Goal: Check status: Check status

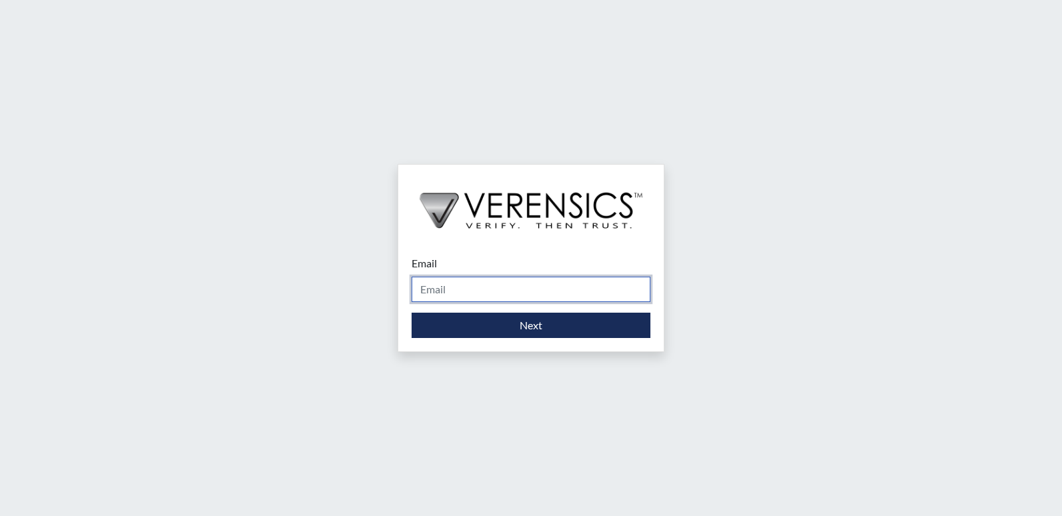
click at [465, 277] on input "Email" at bounding box center [530, 289] width 239 height 25
type input "[PERSON_NAME][EMAIL_ADDRESS][PERSON_NAME][DOMAIN_NAME]"
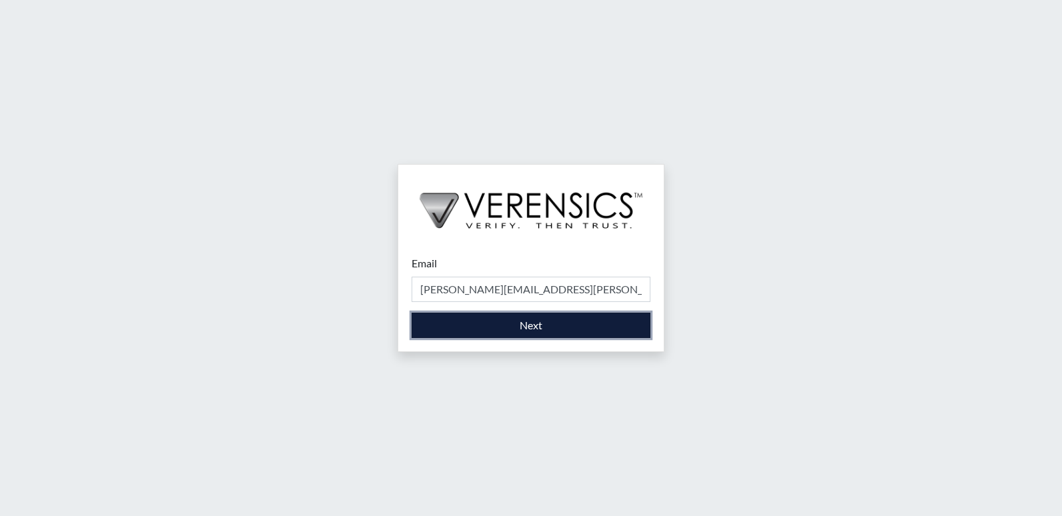
click at [499, 322] on button "Next" at bounding box center [530, 325] width 239 height 25
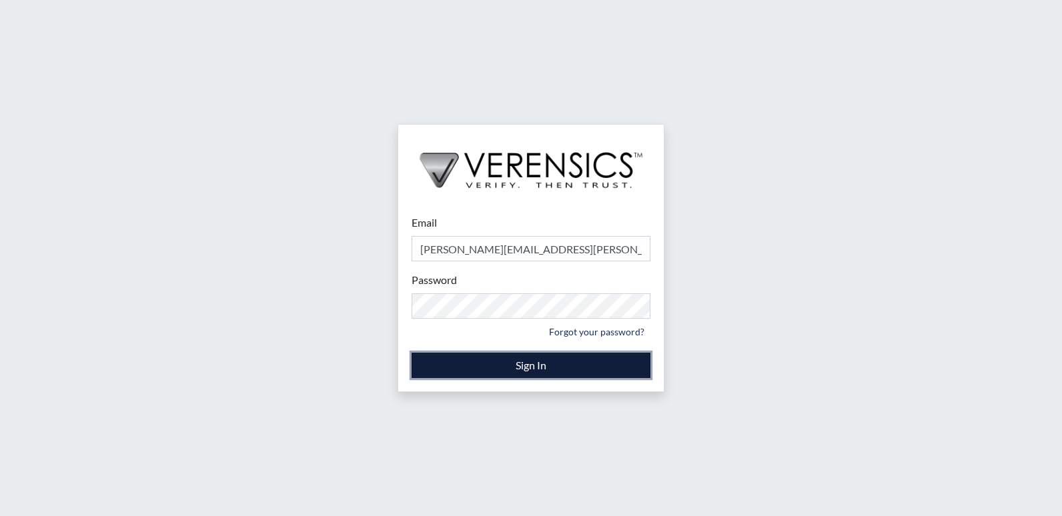
click at [522, 363] on button "Sign In" at bounding box center [530, 365] width 239 height 25
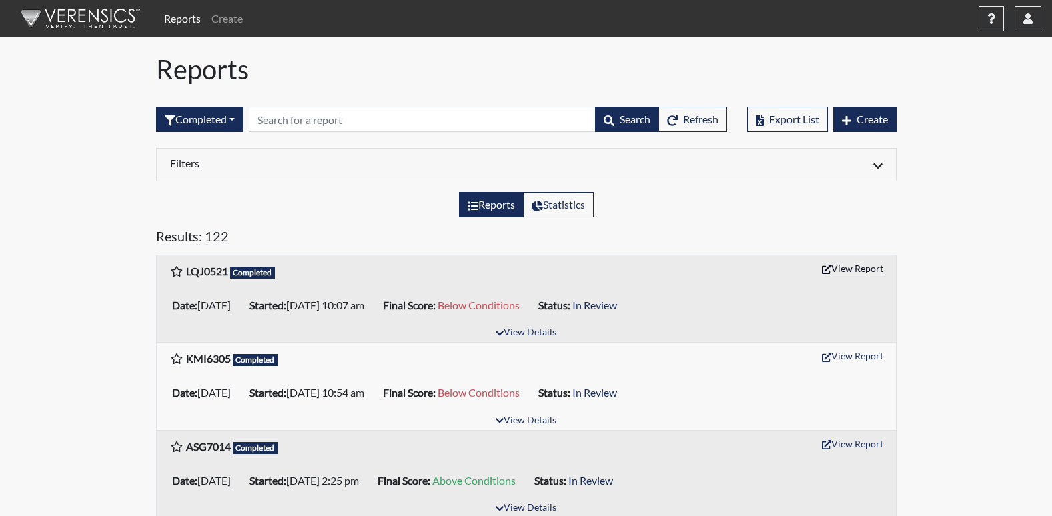
click at [847, 265] on button "View Report" at bounding box center [852, 268] width 73 height 21
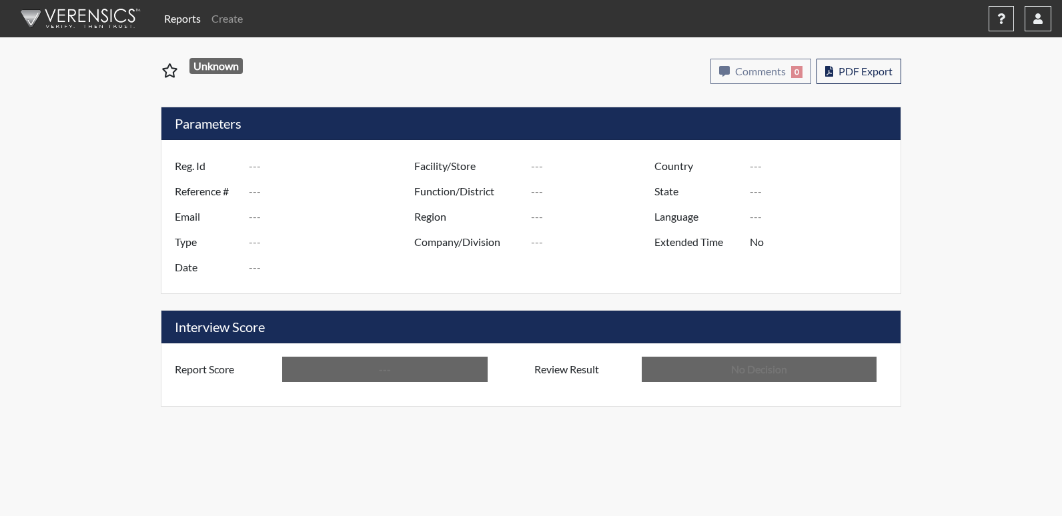
type input "LQJ0521"
type input "50884"
type input "---"
type input "Corrections Pre-Employment"
type input "Aug 22, 2025"
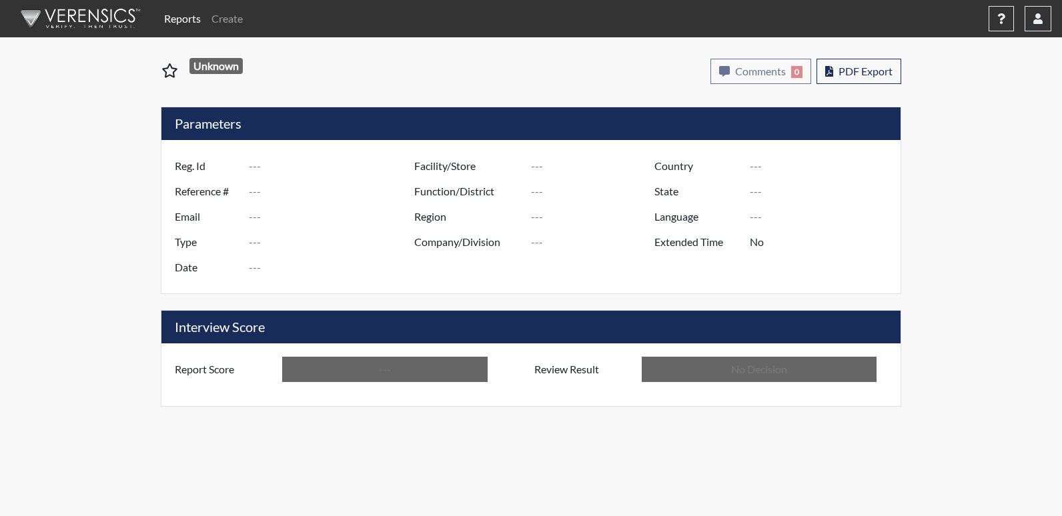
type input "Washington SP"
type input "North Region"
type input "United States"
type input "Georgia"
type input "English"
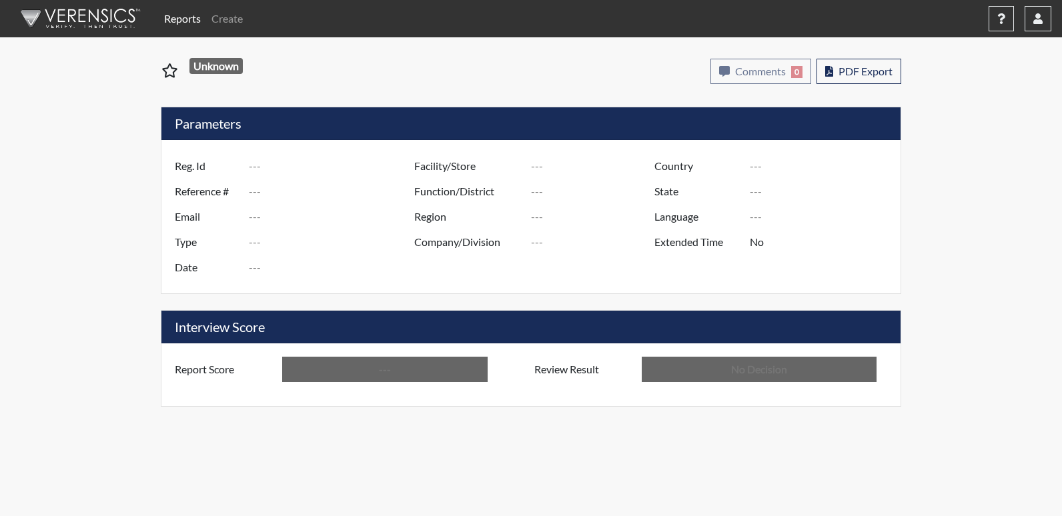
type input "Below Conditions"
type input "In Review"
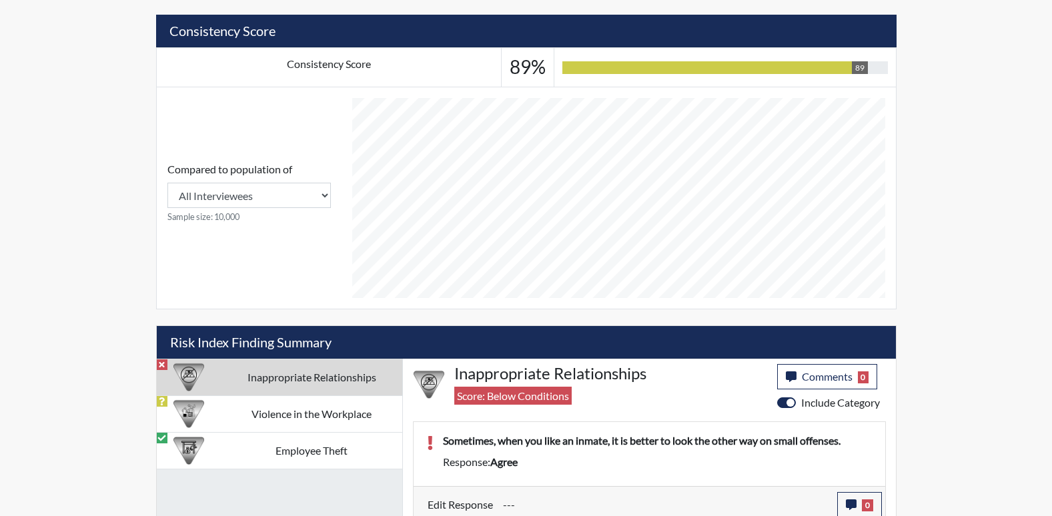
scroll to position [489, 0]
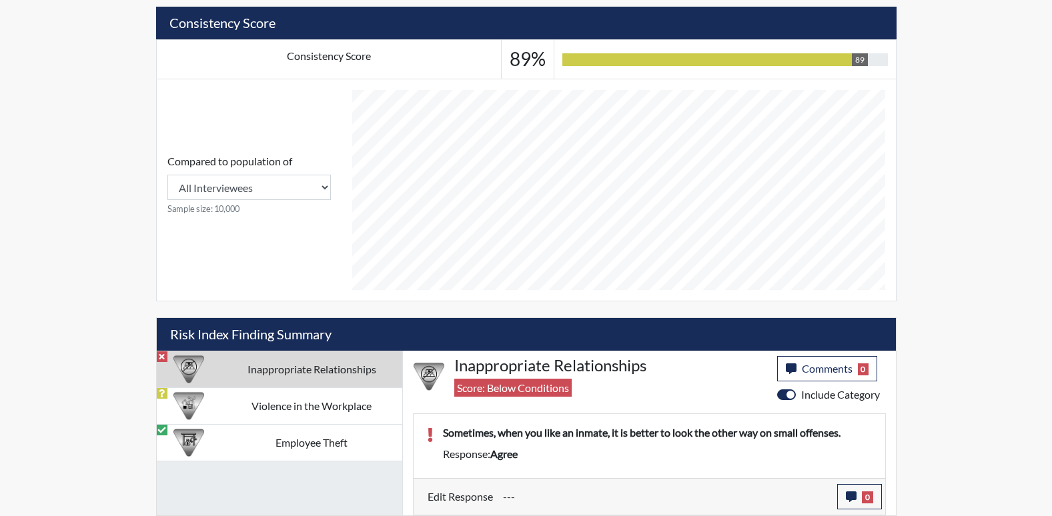
click at [361, 375] on td "Inappropriate Relationships" at bounding box center [311, 369] width 181 height 37
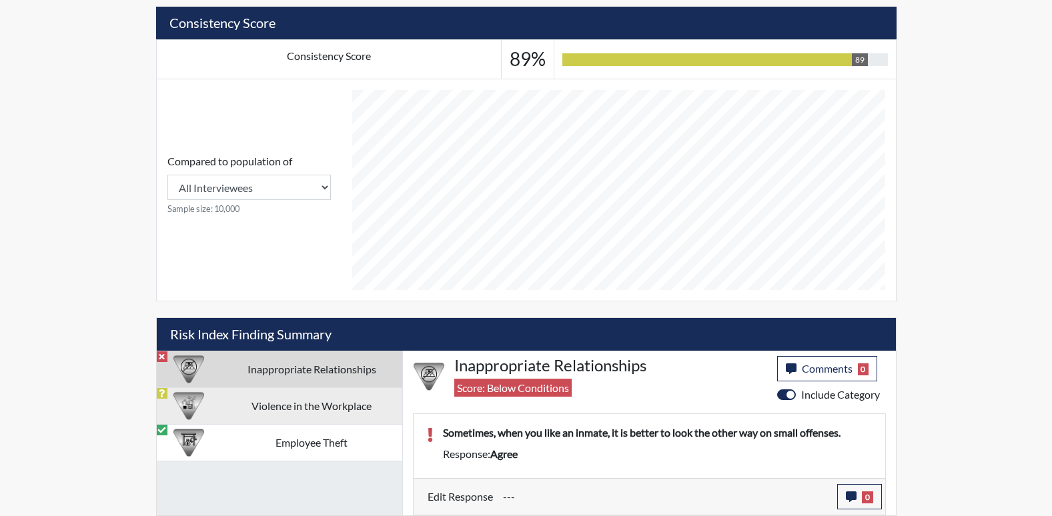
click at [335, 416] on td "Violence in the Workplace" at bounding box center [311, 405] width 181 height 37
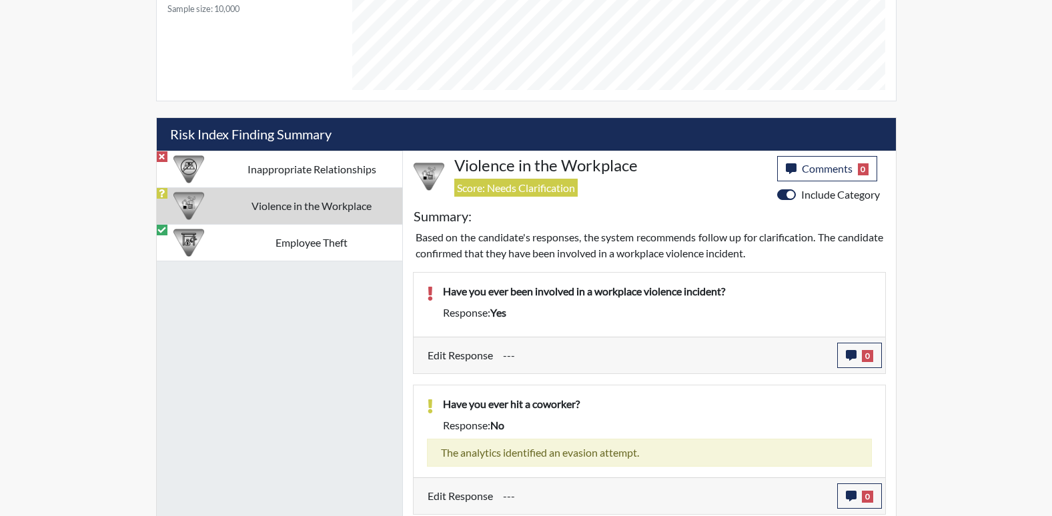
scroll to position [637, 0]
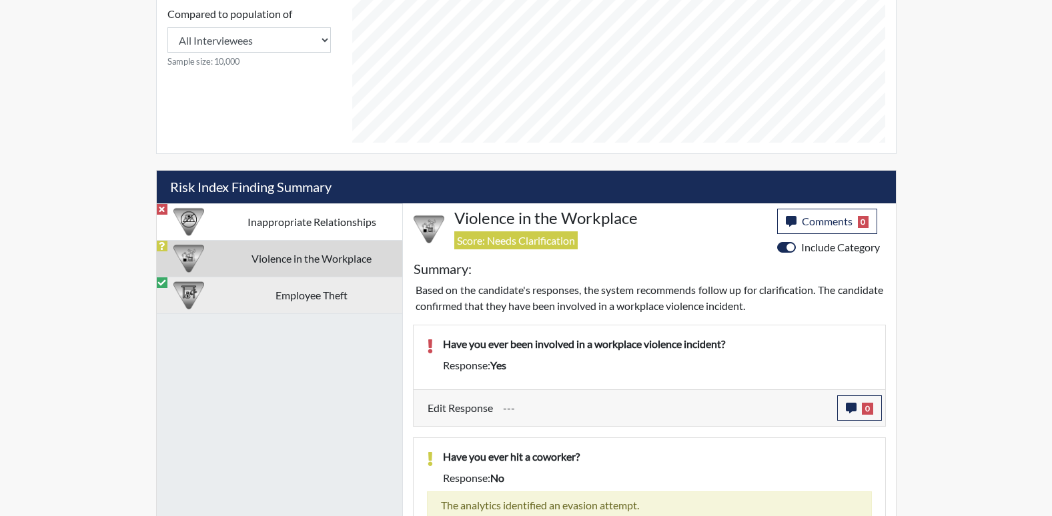
click at [329, 309] on td "Employee Theft" at bounding box center [311, 295] width 181 height 37
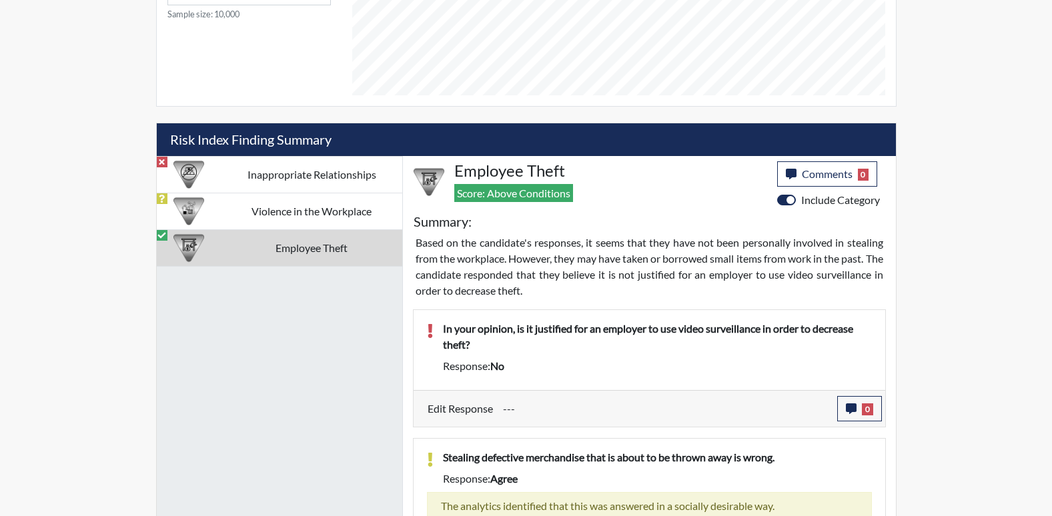
scroll to position [678, 0]
